Goal: Task Accomplishment & Management: Manage account settings

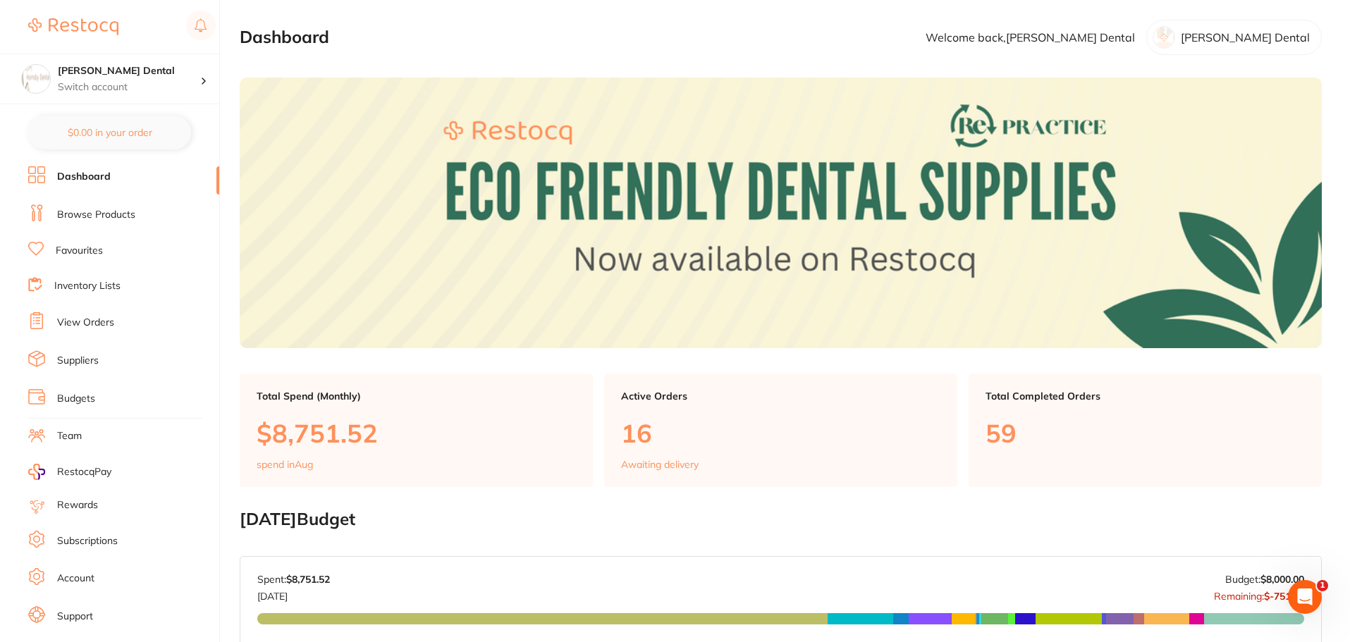
click at [102, 321] on link "View Orders" at bounding box center [85, 323] width 57 height 14
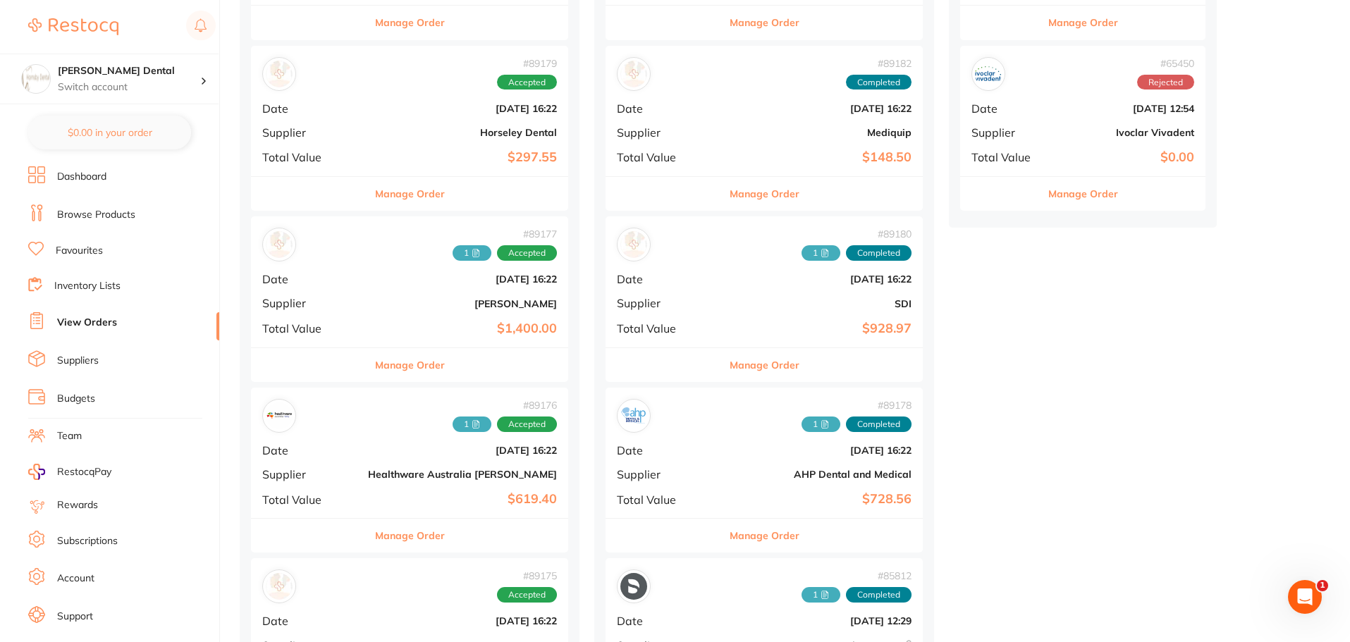
scroll to position [564, 0]
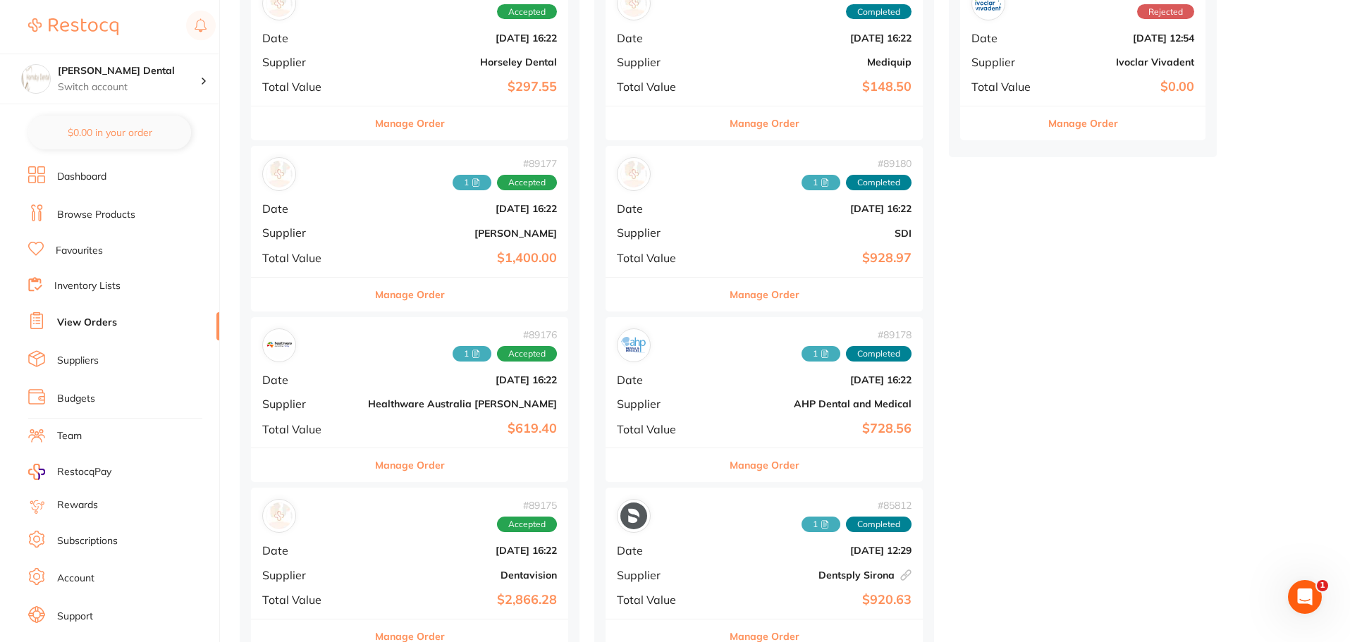
click at [730, 462] on button "Manage Order" at bounding box center [765, 465] width 70 height 34
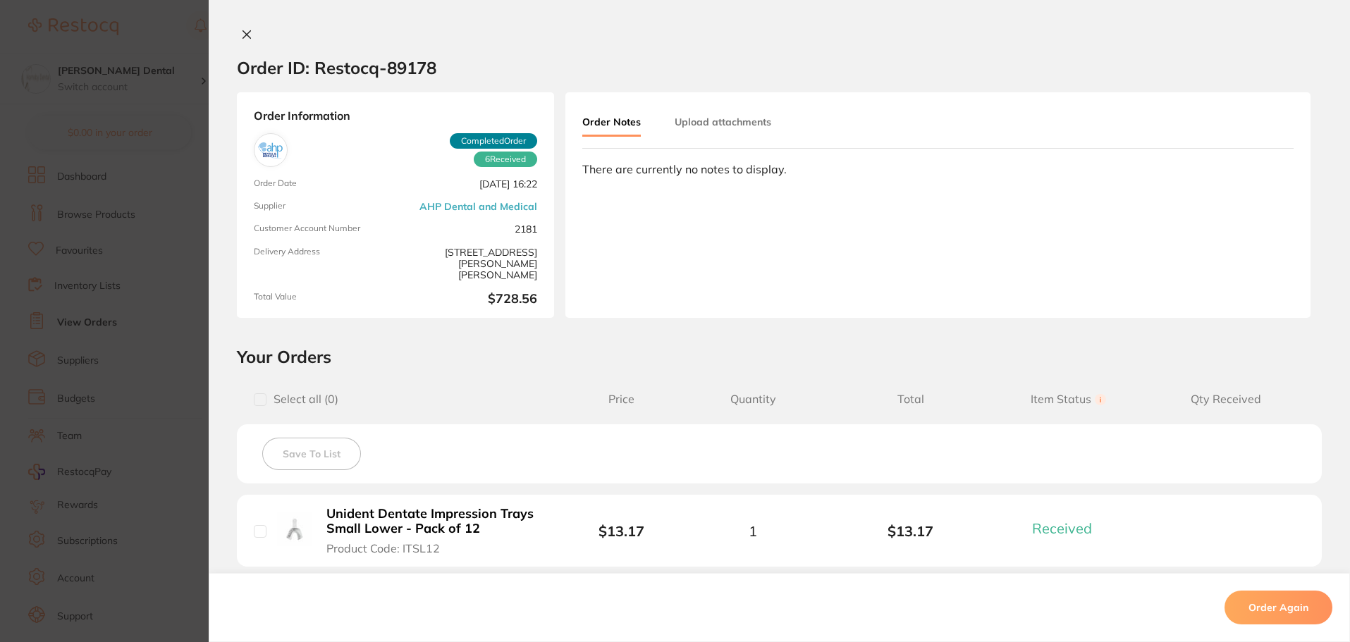
click at [244, 32] on icon at bounding box center [246, 34] width 11 height 11
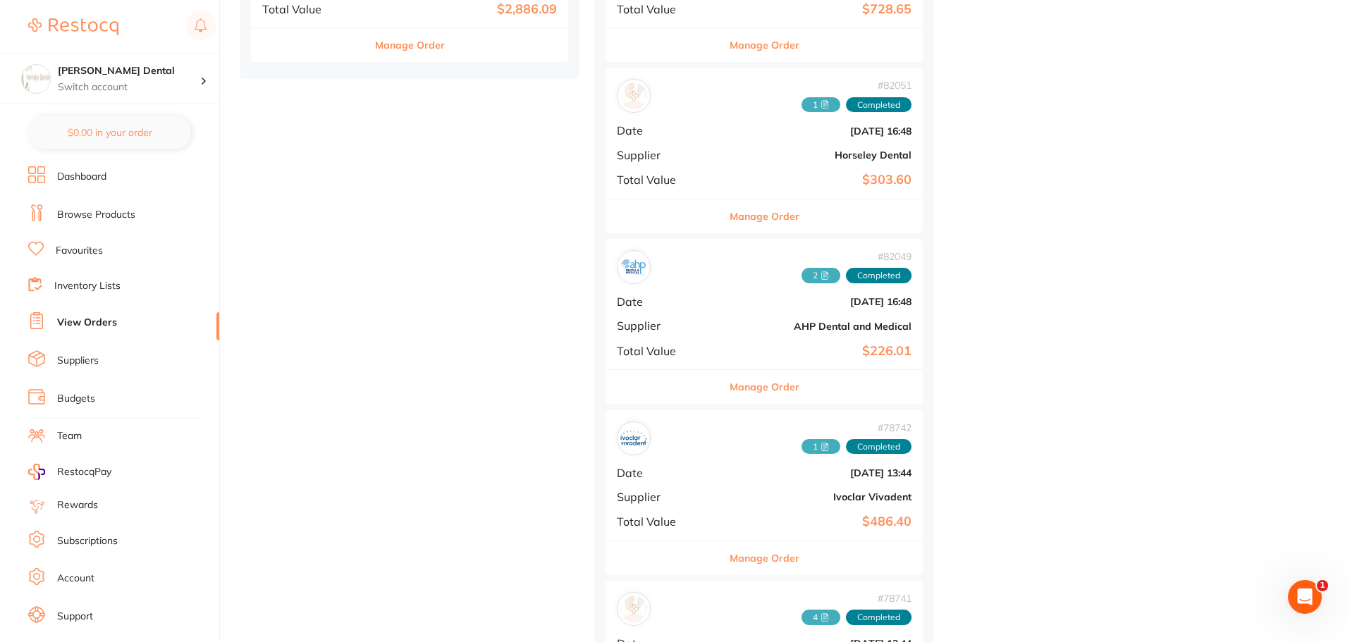
scroll to position [2891, 0]
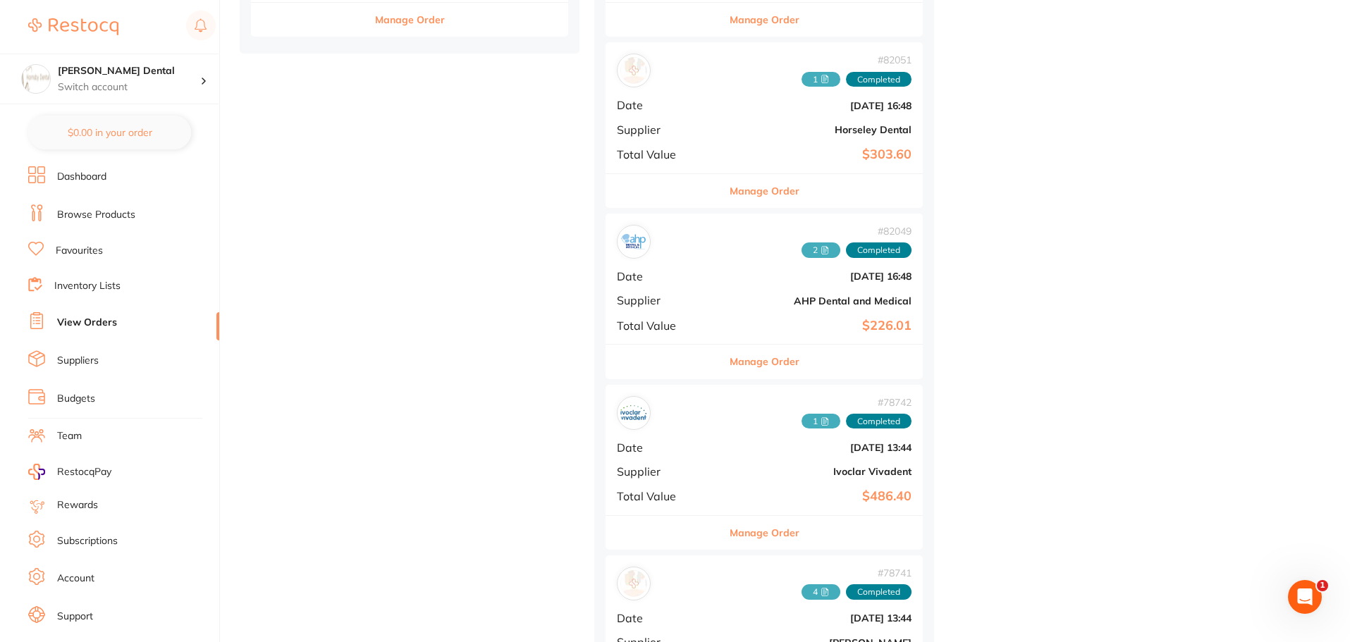
click at [730, 368] on button "Manage Order" at bounding box center [765, 362] width 70 height 34
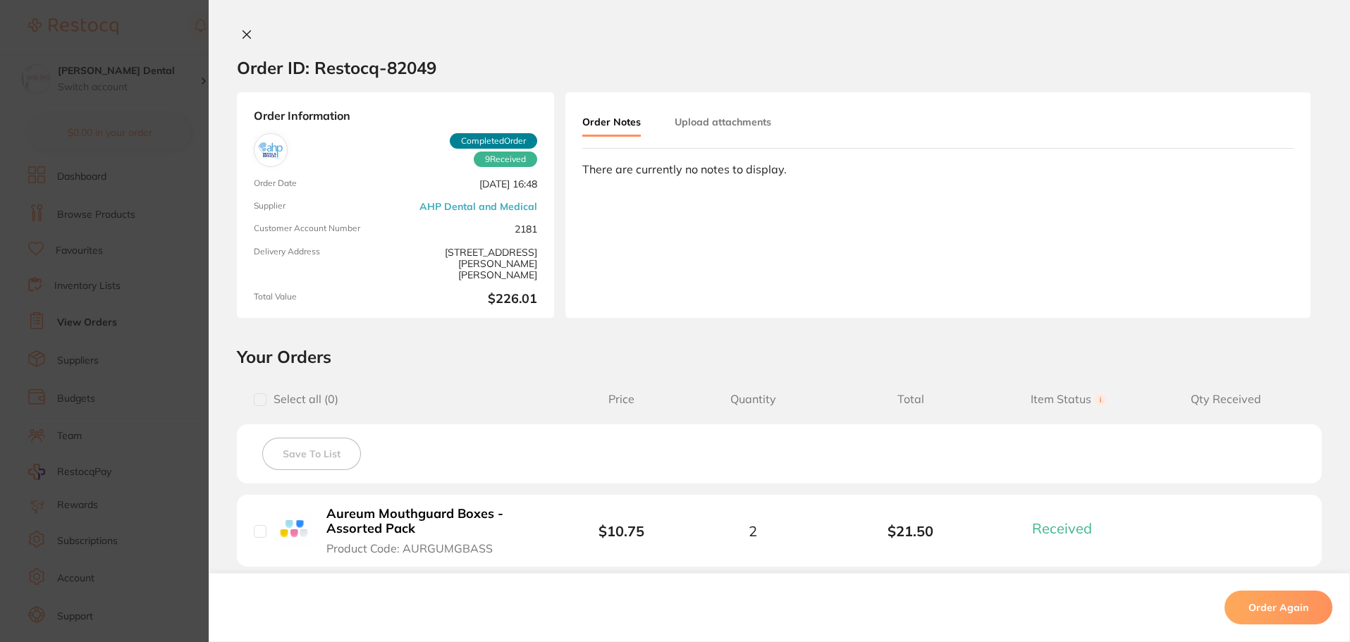
click at [244, 37] on icon at bounding box center [246, 34] width 11 height 11
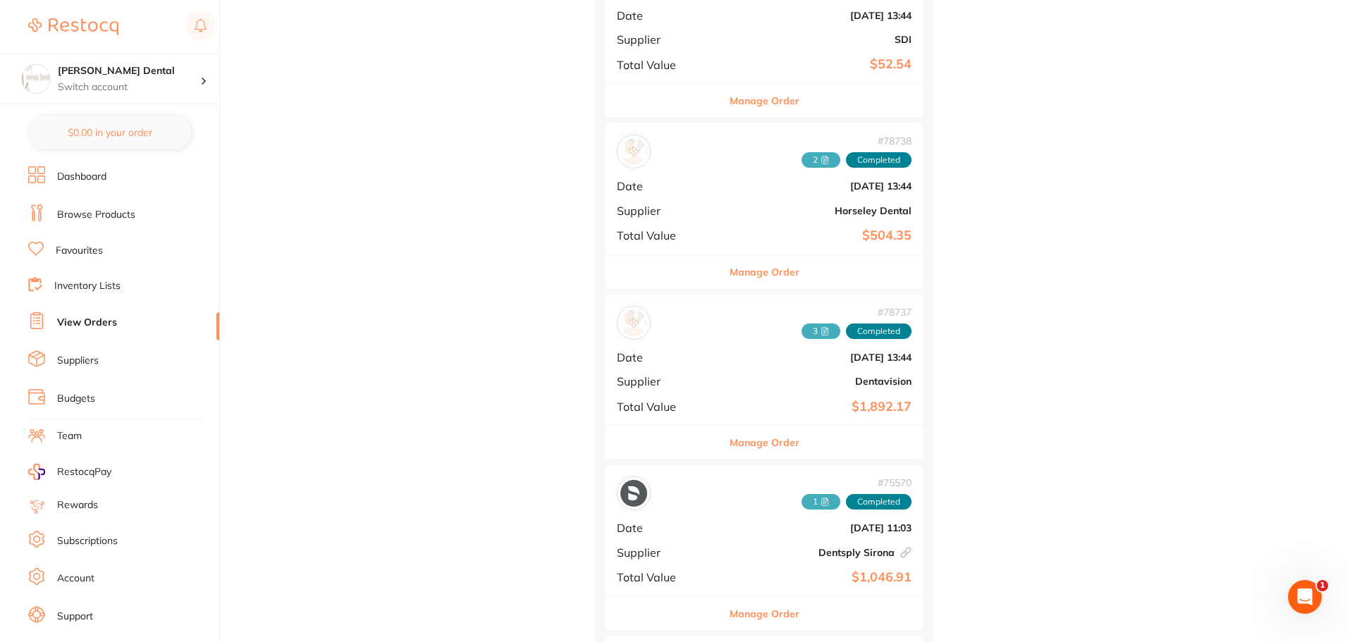
scroll to position [3666, 0]
click at [730, 446] on button "Manage Order" at bounding box center [765, 441] width 70 height 34
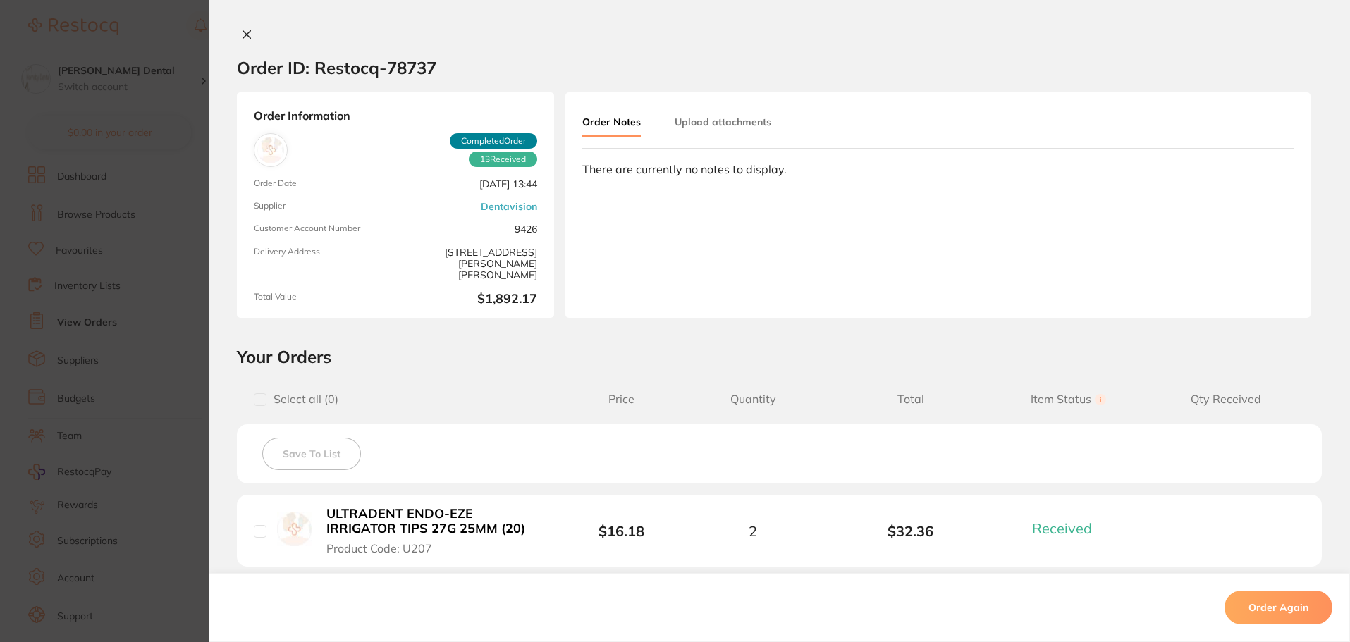
scroll to position [3525, 0]
click at [242, 32] on icon at bounding box center [246, 34] width 11 height 11
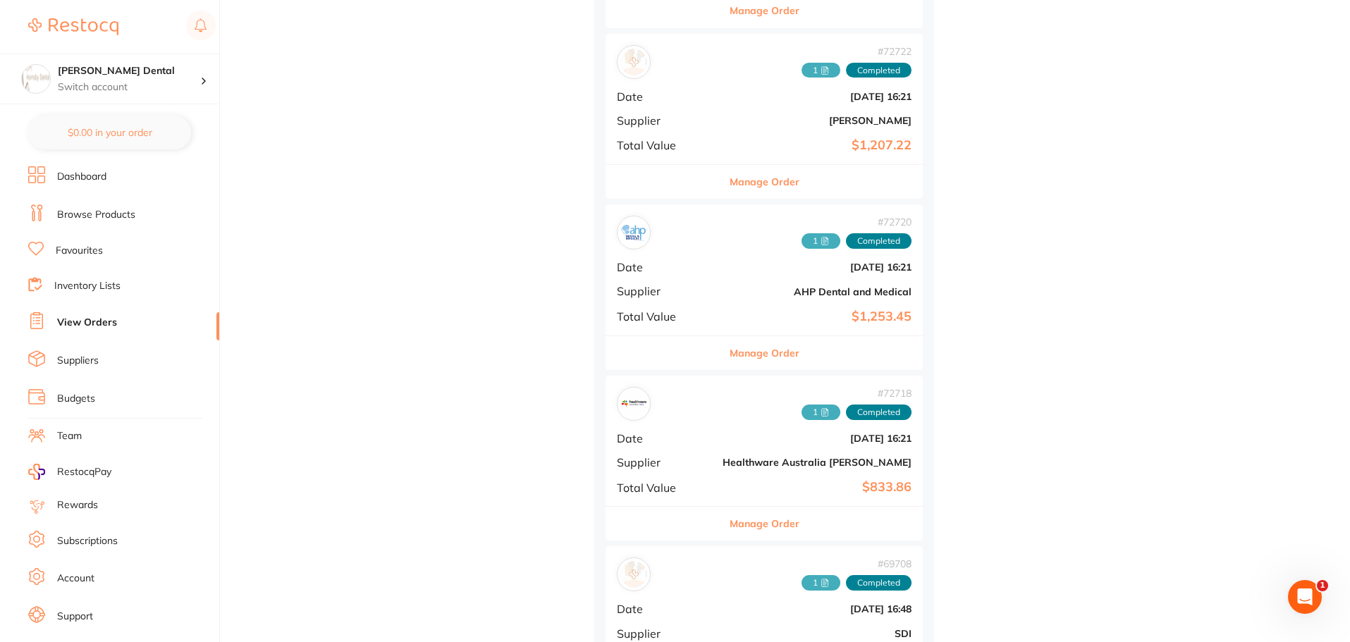
scroll to position [6064, 0]
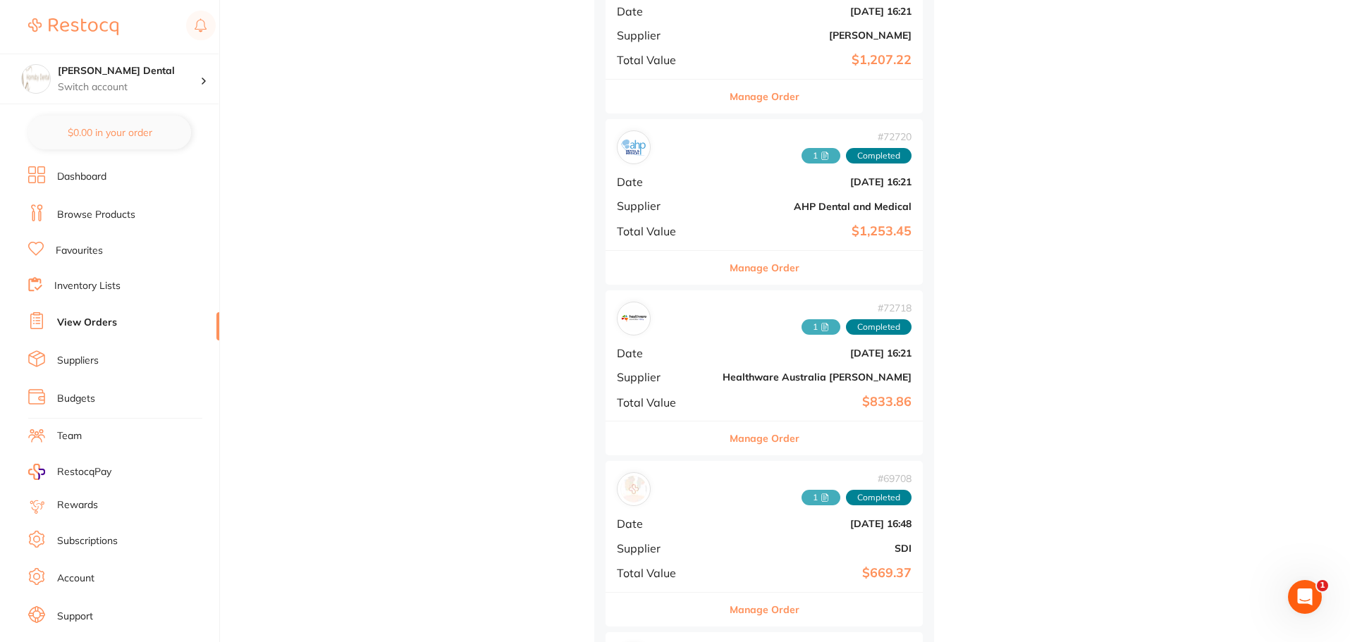
click at [730, 267] on button "Manage Order" at bounding box center [765, 268] width 70 height 34
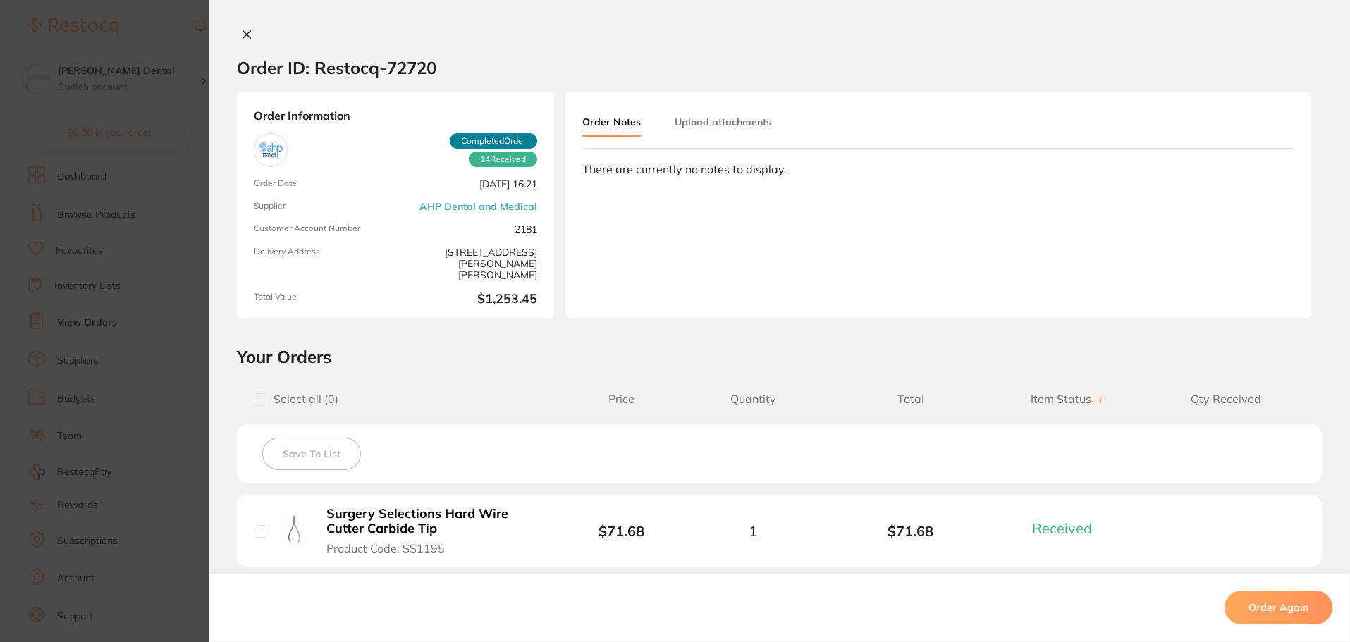
scroll to position [5781, 0]
click at [246, 27] on div "Order ID: Restocq- 72720 Order Information 14 Received Completed Order Order Da…" at bounding box center [779, 321] width 1141 height 642
click at [243, 31] on icon at bounding box center [246, 34] width 11 height 11
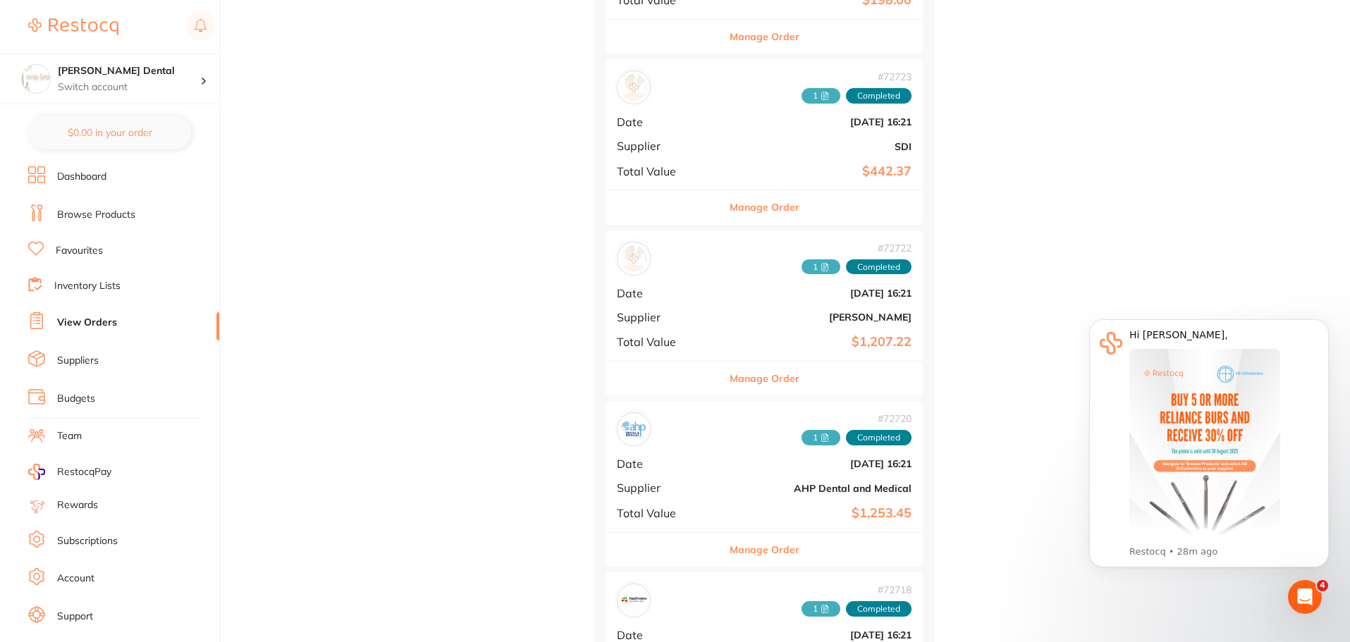
scroll to position [5570, 0]
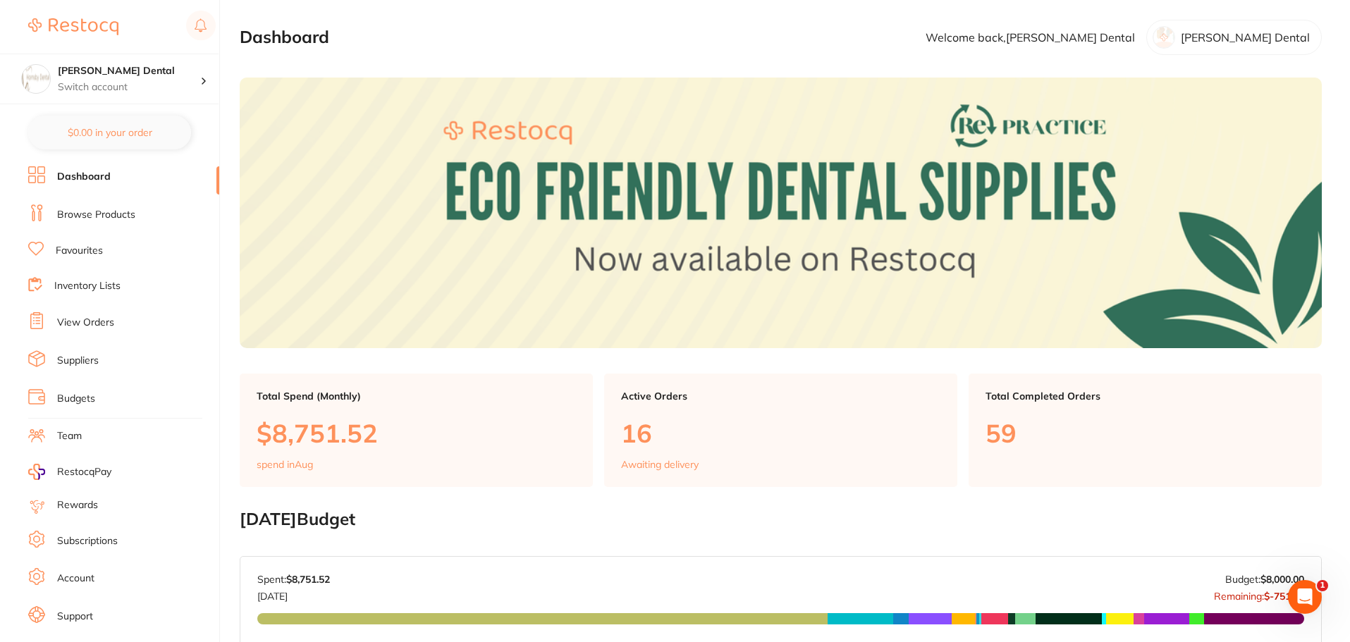
click at [104, 320] on link "View Orders" at bounding box center [85, 323] width 57 height 14
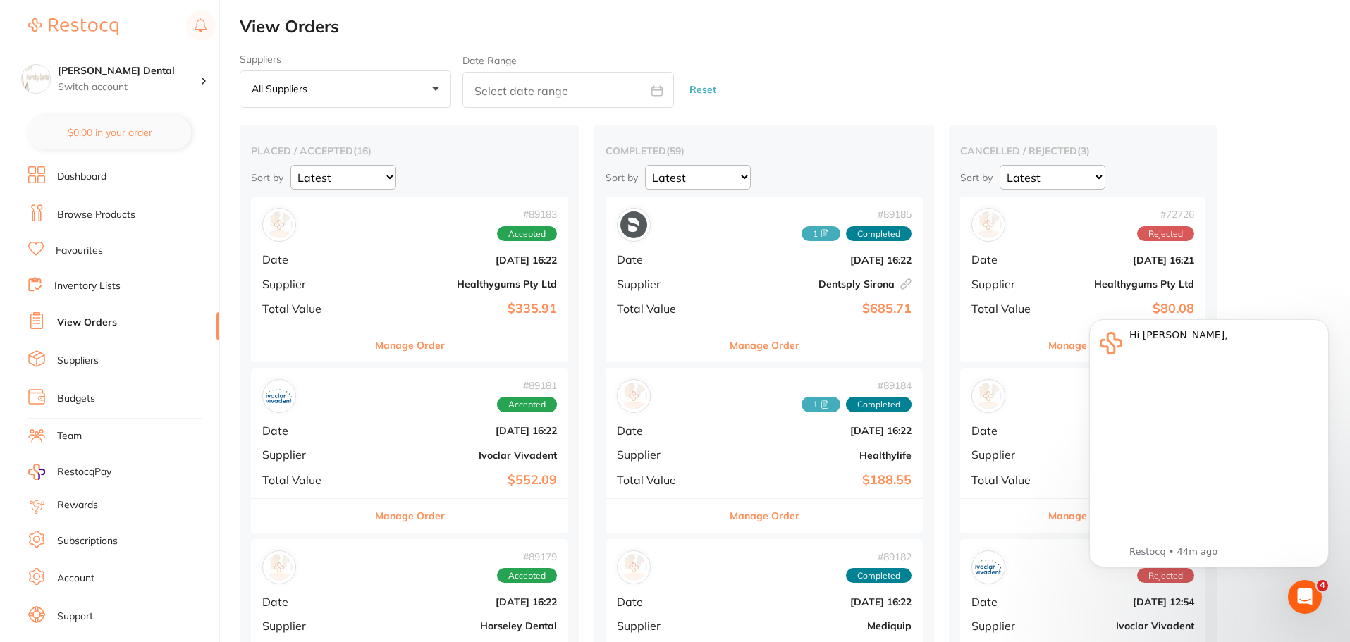
click at [385, 345] on button "Manage Order" at bounding box center [410, 346] width 70 height 34
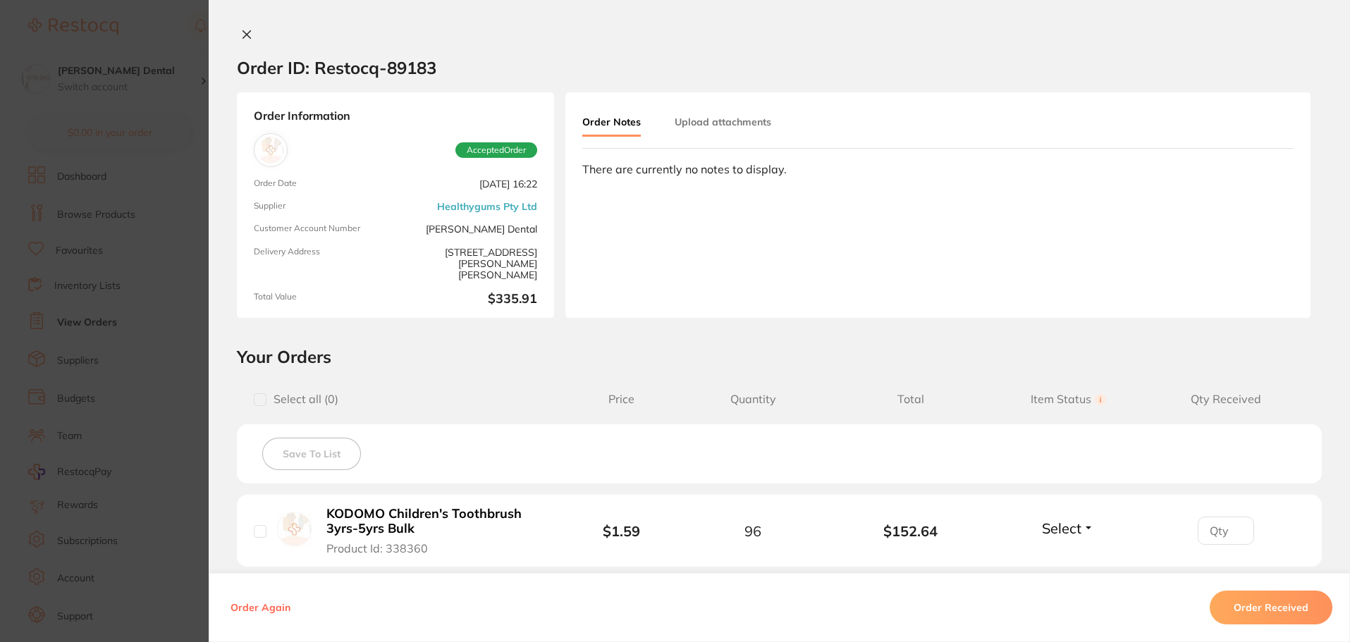
click at [743, 123] on button "Upload attachments" at bounding box center [723, 121] width 97 height 25
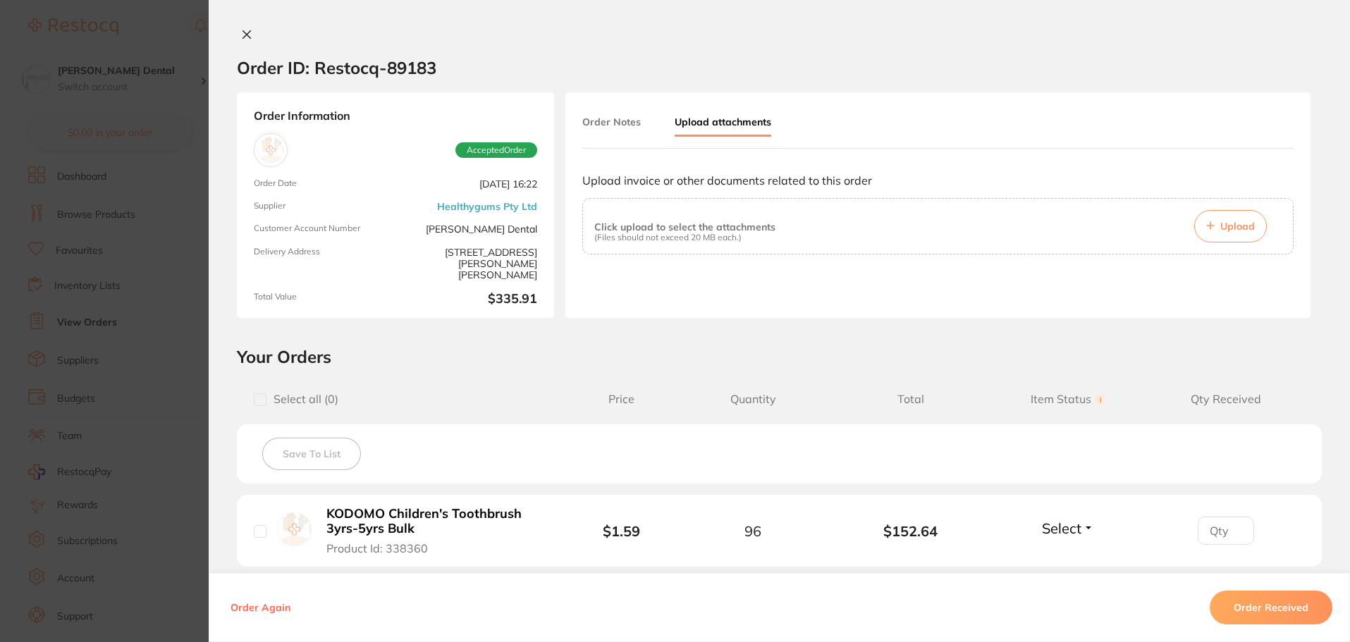
click at [1227, 233] on button "Upload" at bounding box center [1230, 226] width 73 height 32
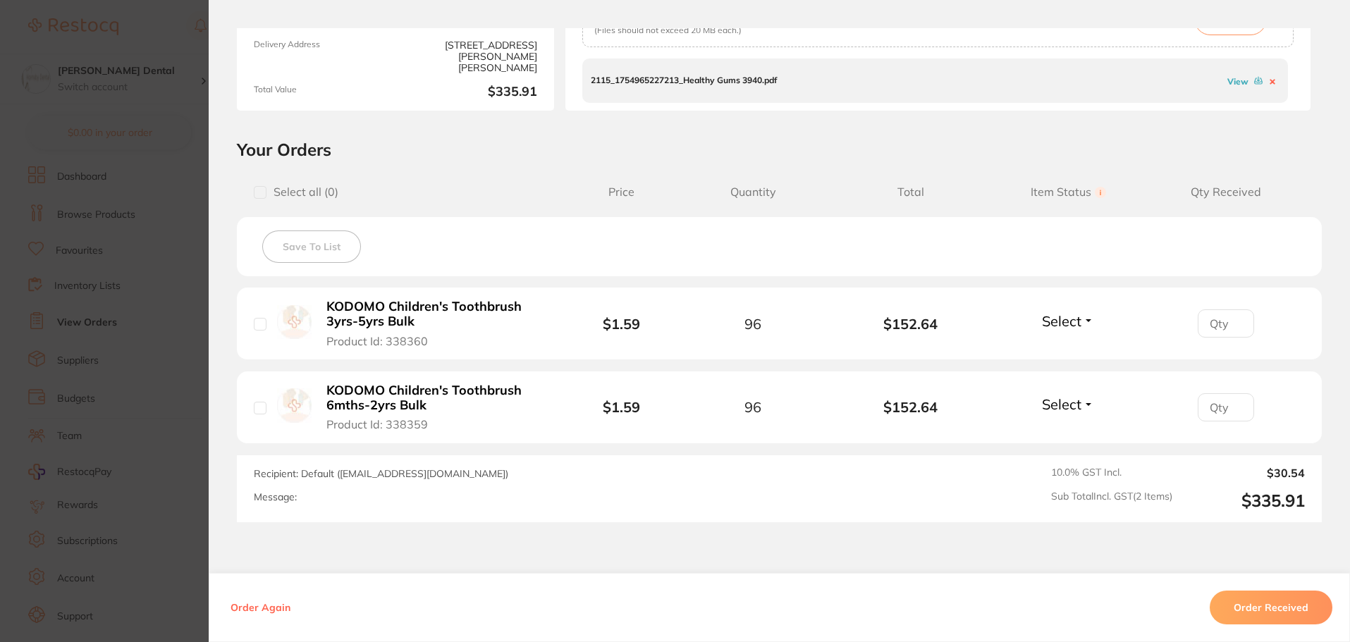
scroll to position [212, 0]
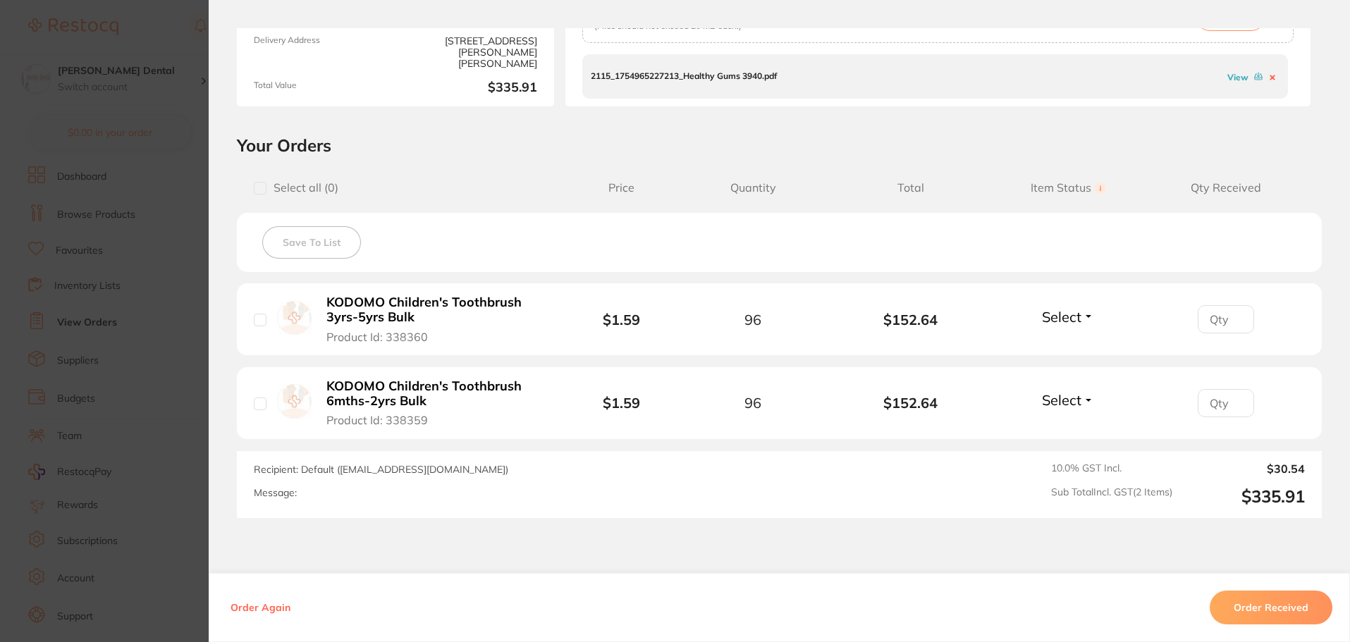
click at [254, 318] on input "checkbox" at bounding box center [260, 320] width 13 height 13
checkbox input "true"
click at [258, 406] on input "checkbox" at bounding box center [260, 404] width 13 height 13
checkbox input "true"
click at [1272, 613] on button "Order Received" at bounding box center [1271, 608] width 123 height 34
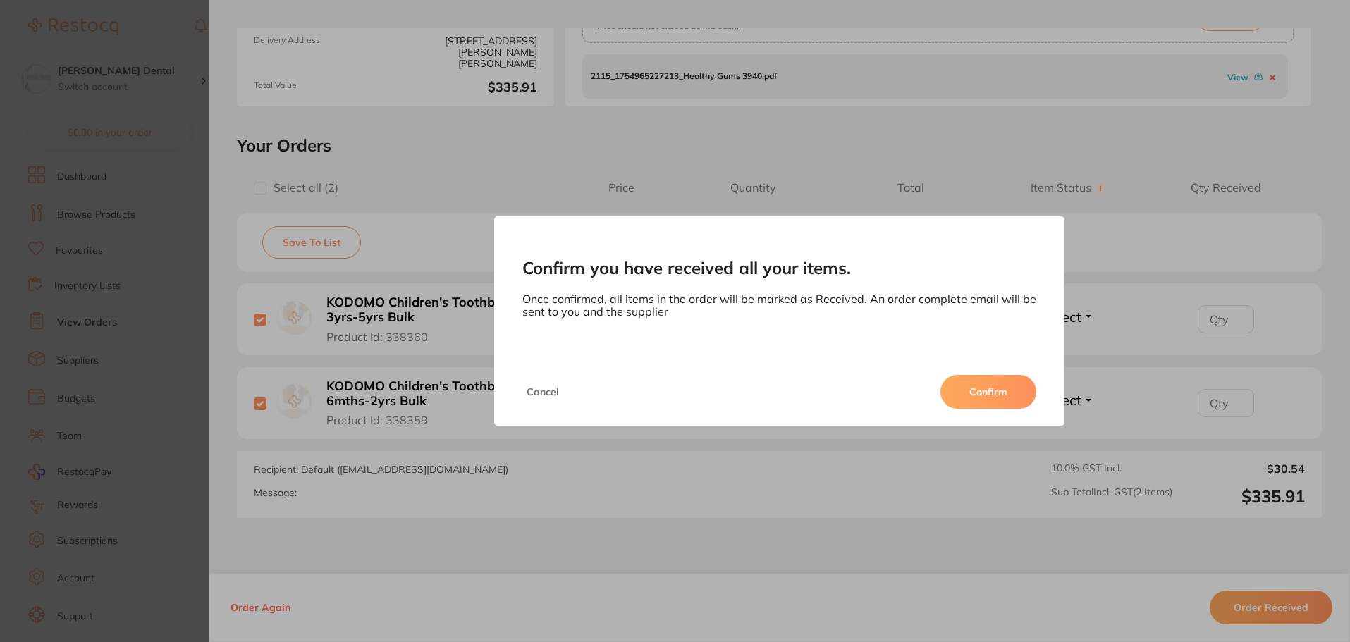
click at [1008, 393] on button "Confirm" at bounding box center [989, 392] width 96 height 34
